Goal: Information Seeking & Learning: Compare options

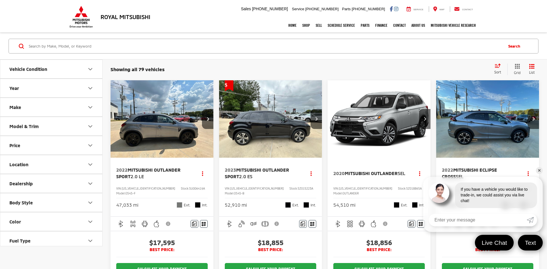
scroll to position [18, 0]
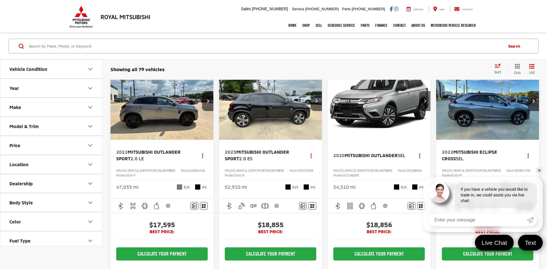
click at [539, 169] on link "✕" at bounding box center [539, 170] width 7 height 7
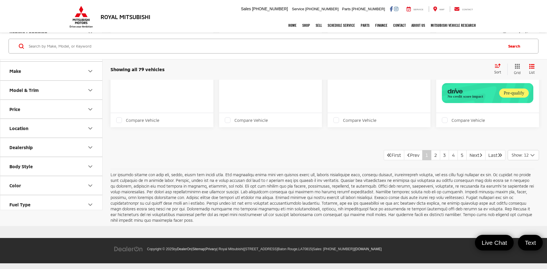
scroll to position [851, 0]
click at [431, 157] on link "2" at bounding box center [435, 155] width 9 height 10
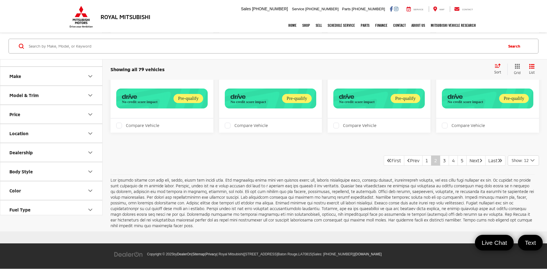
scroll to position [934, 0]
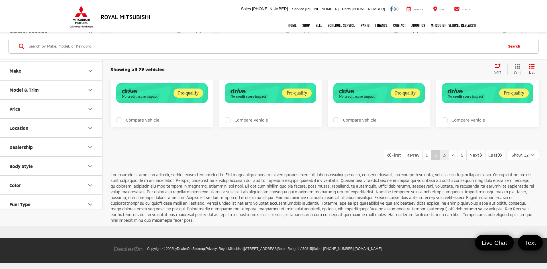
click at [440, 156] on link "3" at bounding box center [444, 155] width 9 height 10
click at [449, 158] on link "4" at bounding box center [453, 155] width 9 height 10
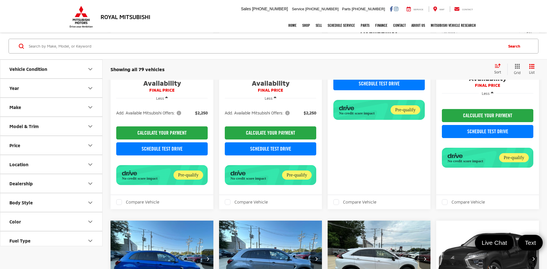
scroll to position [555, 0]
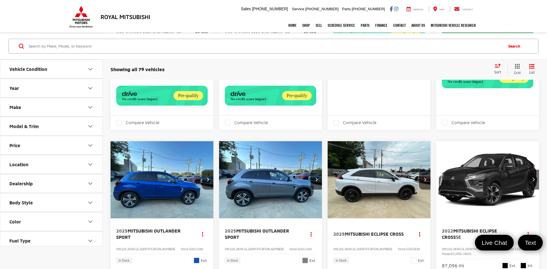
click at [90, 144] on icon "Price" at bounding box center [90, 145] width 7 height 7
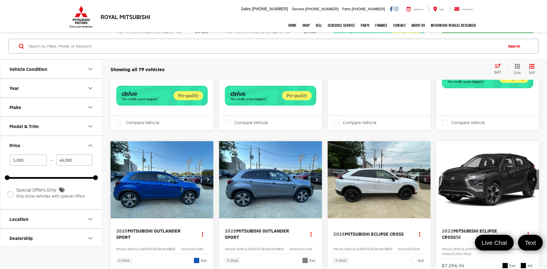
drag, startPoint x: 77, startPoint y: 160, endPoint x: 52, endPoint y: 162, distance: 25.5
click at [52, 162] on div "5,000 — 46,000" at bounding box center [51, 160] width 88 height 11
type input "11,000"
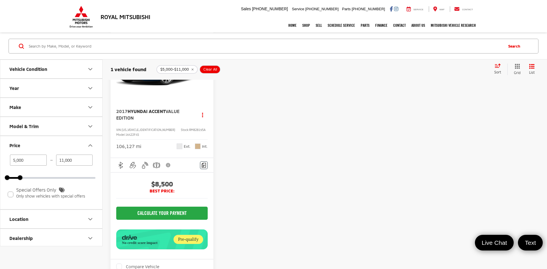
scroll to position [9, 0]
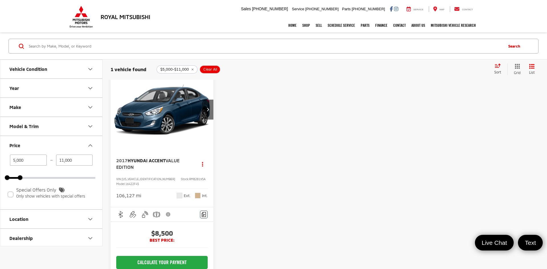
click at [157, 114] on img "2017 Hyundai Accent Value Edition 0" at bounding box center [162, 110] width 104 height 78
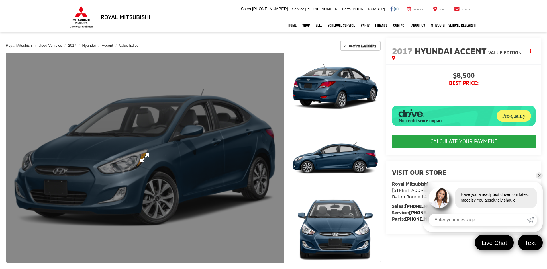
scroll to position [52, 0]
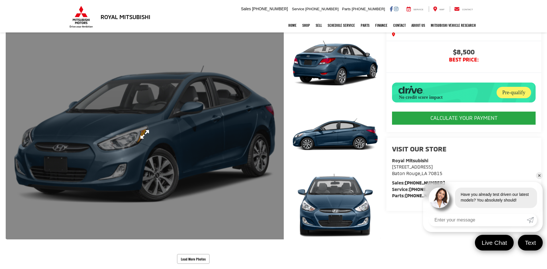
click at [138, 165] on link "Expand Photo 0" at bounding box center [145, 134] width 278 height 210
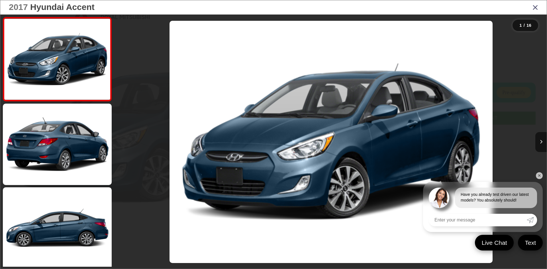
scroll to position [86, 0]
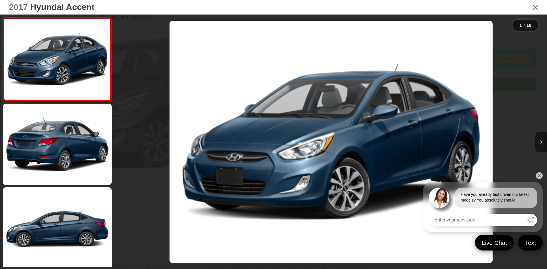
click at [538, 141] on button "Next image" at bounding box center [541, 142] width 11 height 20
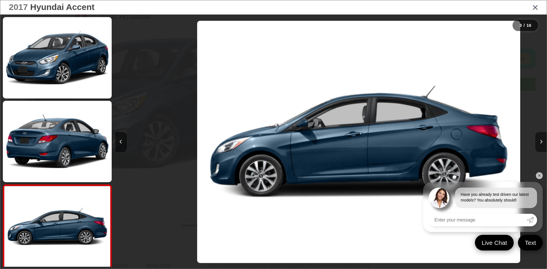
scroll to position [102, 0]
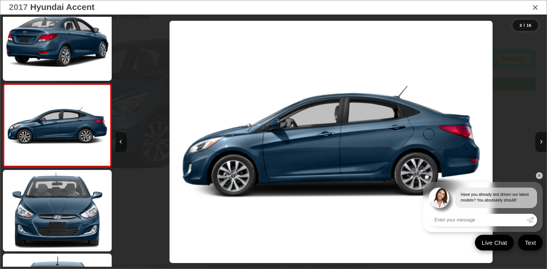
click at [541, 144] on button "Next image" at bounding box center [541, 142] width 11 height 20
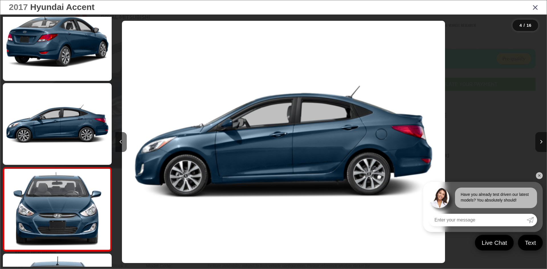
click at [540, 176] on link "✕" at bounding box center [539, 175] width 7 height 7
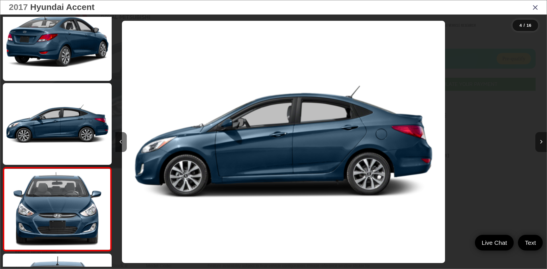
scroll to position [0, 1295]
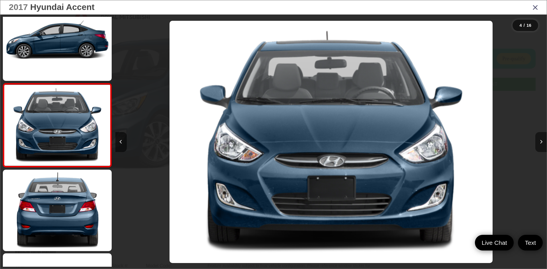
click at [543, 143] on button "Next image" at bounding box center [541, 142] width 11 height 20
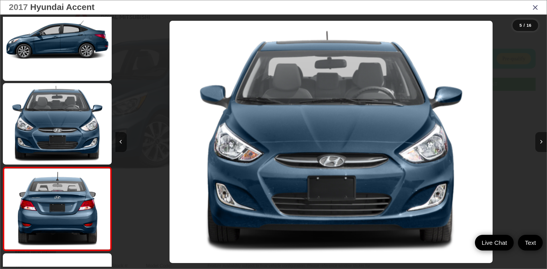
scroll to position [269, 0]
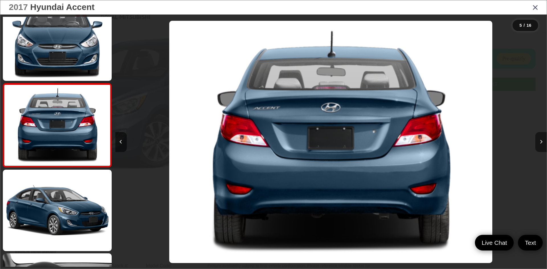
click at [543, 143] on button "Next image" at bounding box center [541, 142] width 11 height 20
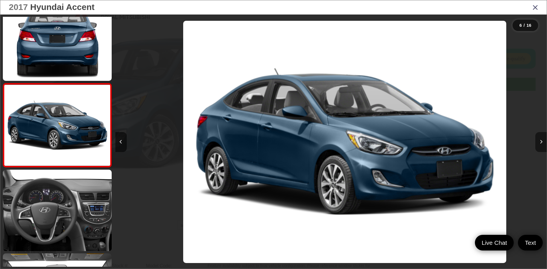
scroll to position [0, 2159]
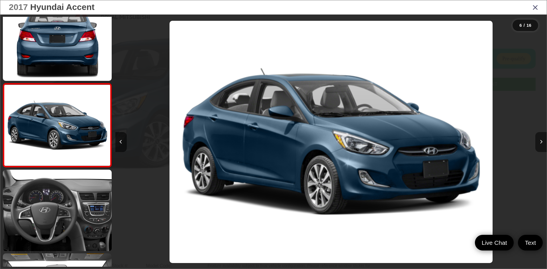
click at [543, 143] on button "Next image" at bounding box center [541, 142] width 11 height 20
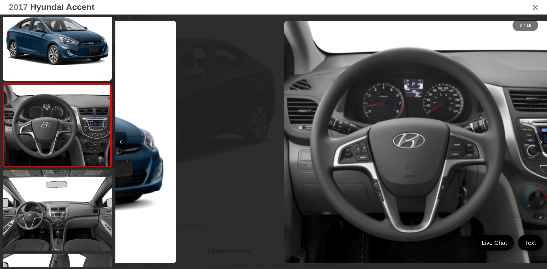
scroll to position [0, 2591]
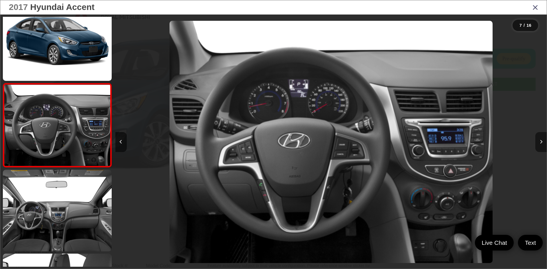
click at [543, 143] on button "Next image" at bounding box center [541, 142] width 11 height 20
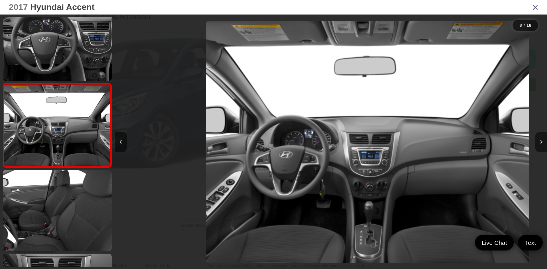
scroll to position [0, 3023]
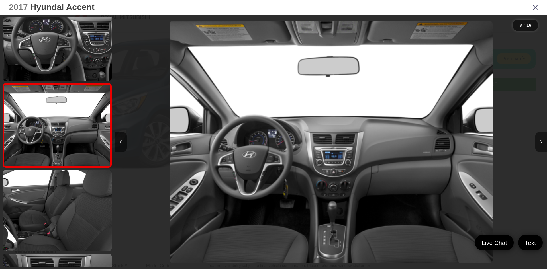
click at [543, 143] on button "Next image" at bounding box center [541, 142] width 11 height 20
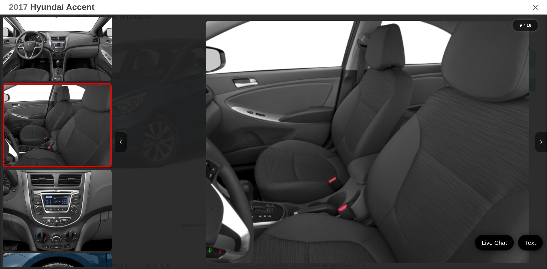
scroll to position [0, 3454]
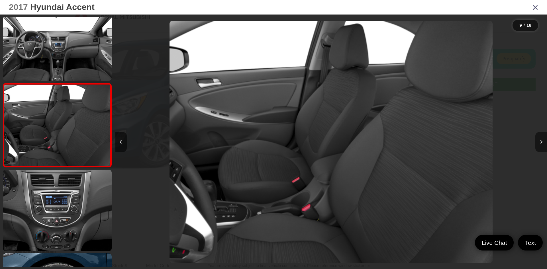
click at [543, 143] on button "Next image" at bounding box center [541, 142] width 11 height 20
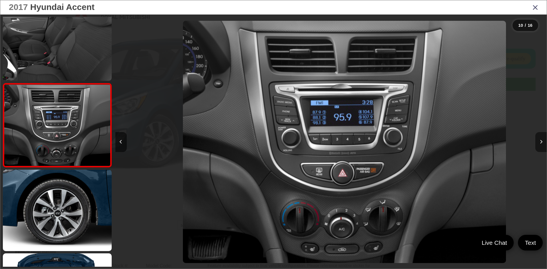
scroll to position [0, 3886]
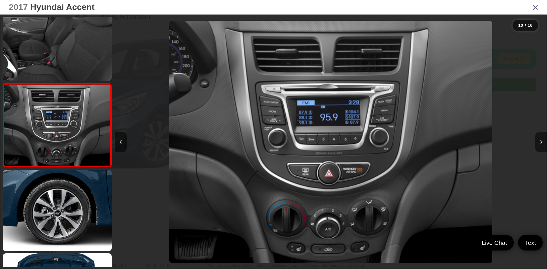
click at [543, 143] on button "Next image" at bounding box center [541, 142] width 11 height 20
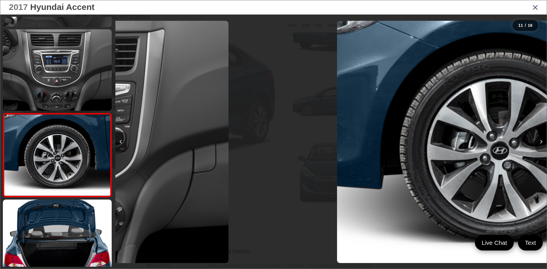
scroll to position [0, 0]
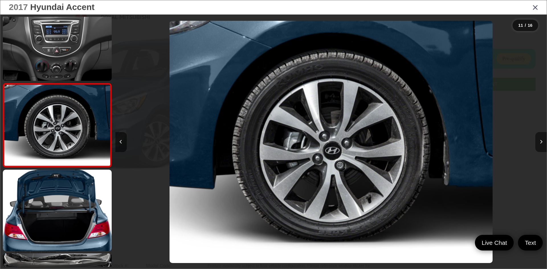
click at [543, 143] on button "Next image" at bounding box center [541, 142] width 11 height 20
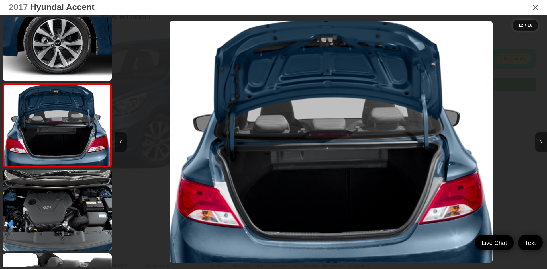
click at [544, 145] on button "Next image" at bounding box center [541, 142] width 11 height 20
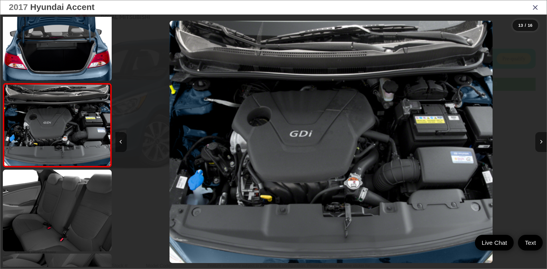
click at [544, 145] on button "Next image" at bounding box center [541, 142] width 11 height 20
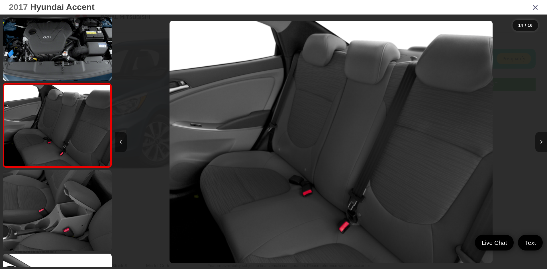
click at [541, 141] on icon "Next image" at bounding box center [541, 142] width 3 height 4
